Goal: Entertainment & Leisure: Consume media (video, audio)

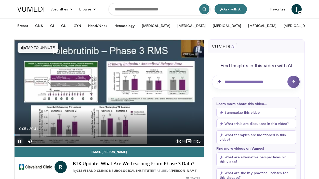
drag, startPoint x: 19, startPoint y: 140, endPoint x: 21, endPoint y: 137, distance: 4.0
click at [19, 140] on span "Video Player" at bounding box center [20, 141] width 10 height 10
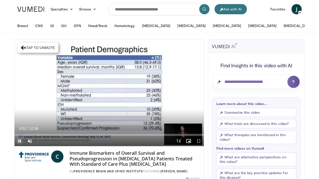
click at [18, 140] on span "Video Player" at bounding box center [20, 141] width 10 height 10
